Goal: Find contact information: Obtain details needed to contact an individual or organization

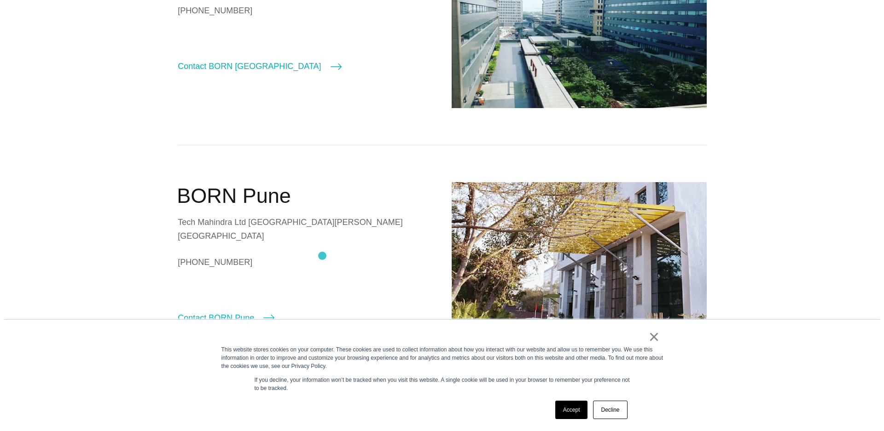
scroll to position [368, 0]
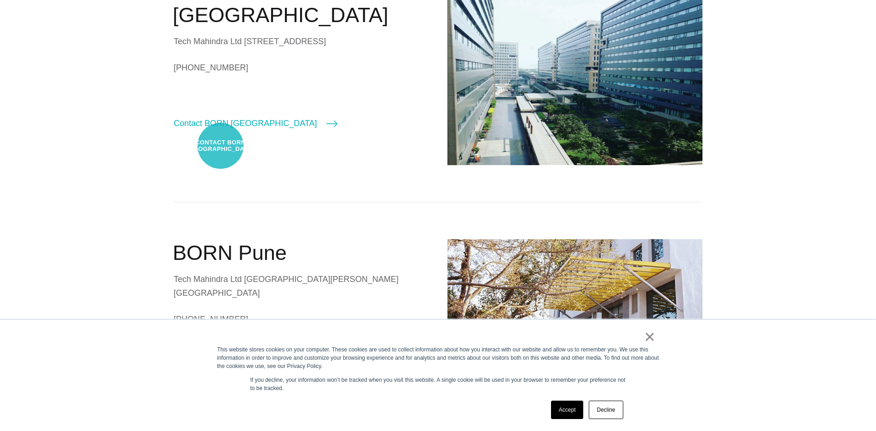
click at [221, 130] on div "BORN Chennai Tech Mahindra Ltd Survey No. 602/3 ELCOT Special Economic Zone 138…" at bounding box center [301, 52] width 255 height 157
click at [221, 130] on link "Contact BORN Chennai" at bounding box center [255, 123] width 163 height 13
select select "*******"
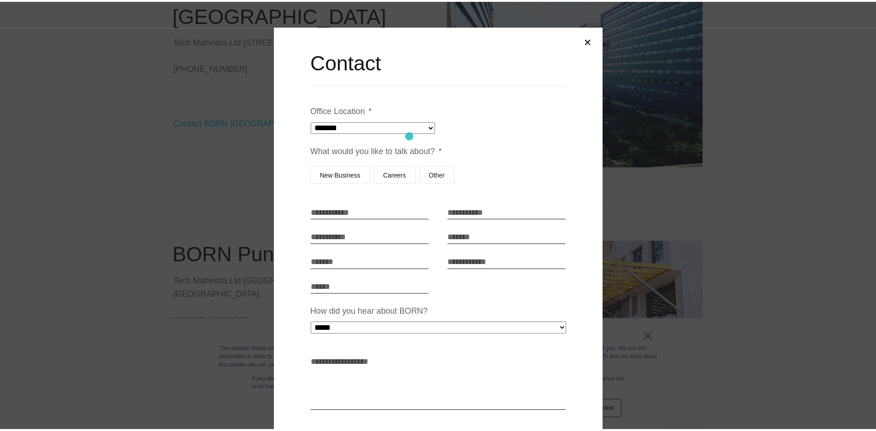
scroll to position [0, 0]
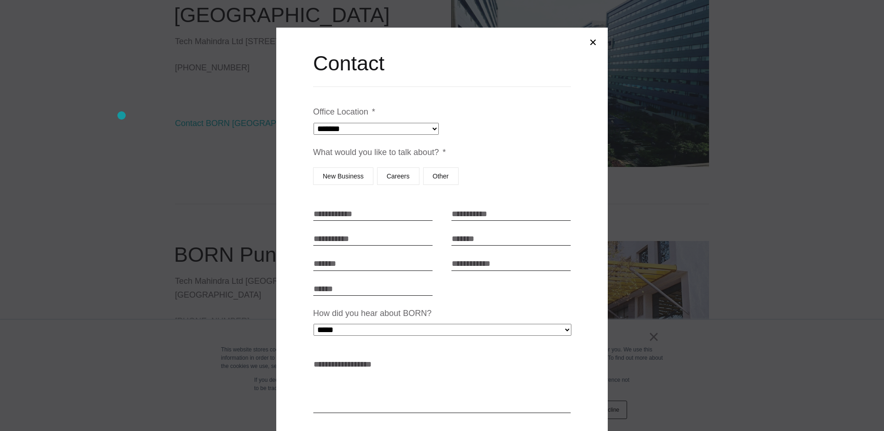
click at [123, 114] on div at bounding box center [442, 215] width 884 height 431
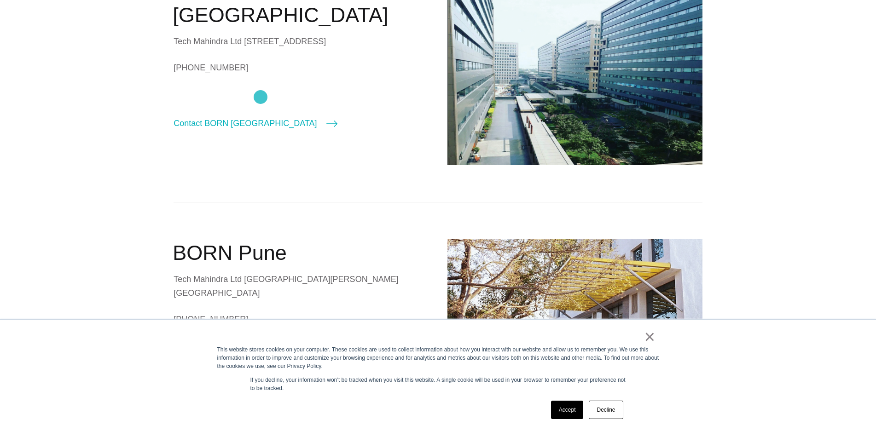
drag, startPoint x: 140, startPoint y: 96, endPoint x: 264, endPoint y: 95, distance: 123.8
copy link "+91 (044) 33511200"
click at [204, 431] on div "× This website stores cookies on your computer. These cookies are used to colle…" at bounding box center [438, 375] width 876 height 112
